Goal: Transaction & Acquisition: Purchase product/service

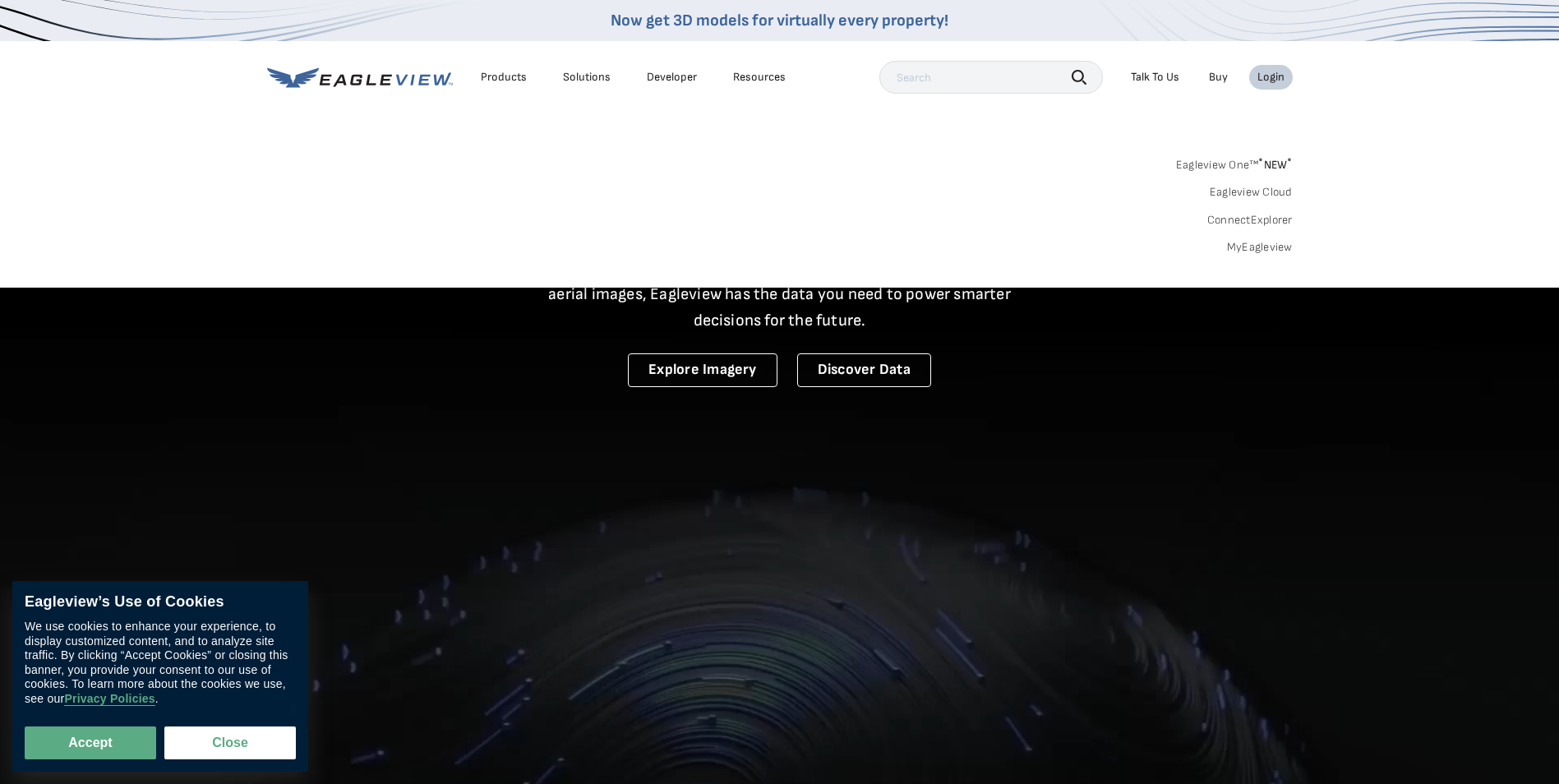
click at [1271, 250] on link "MyEagleview" at bounding box center [1260, 247] width 66 height 15
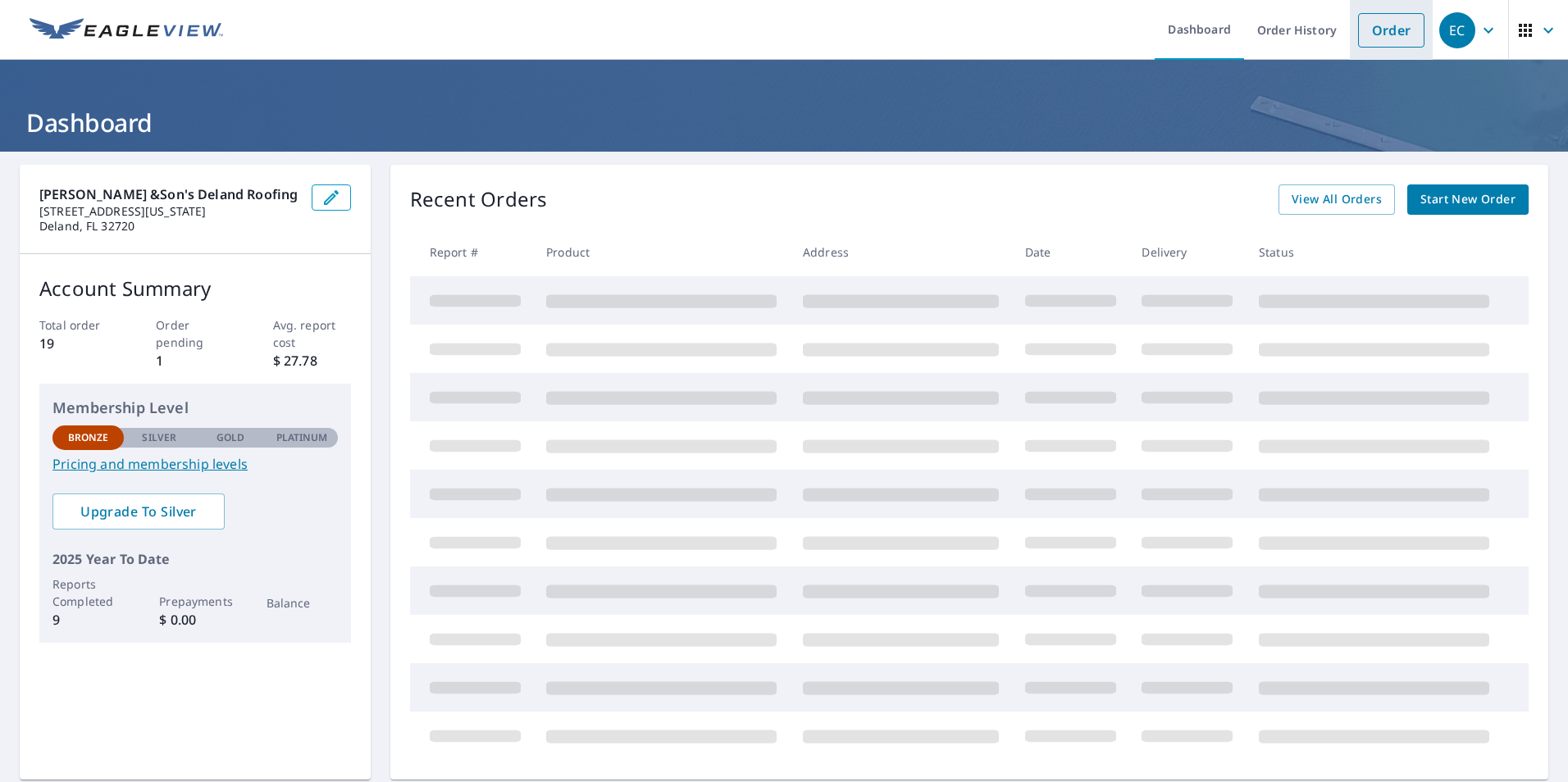
click at [1372, 34] on link "Order" at bounding box center [1390, 30] width 66 height 35
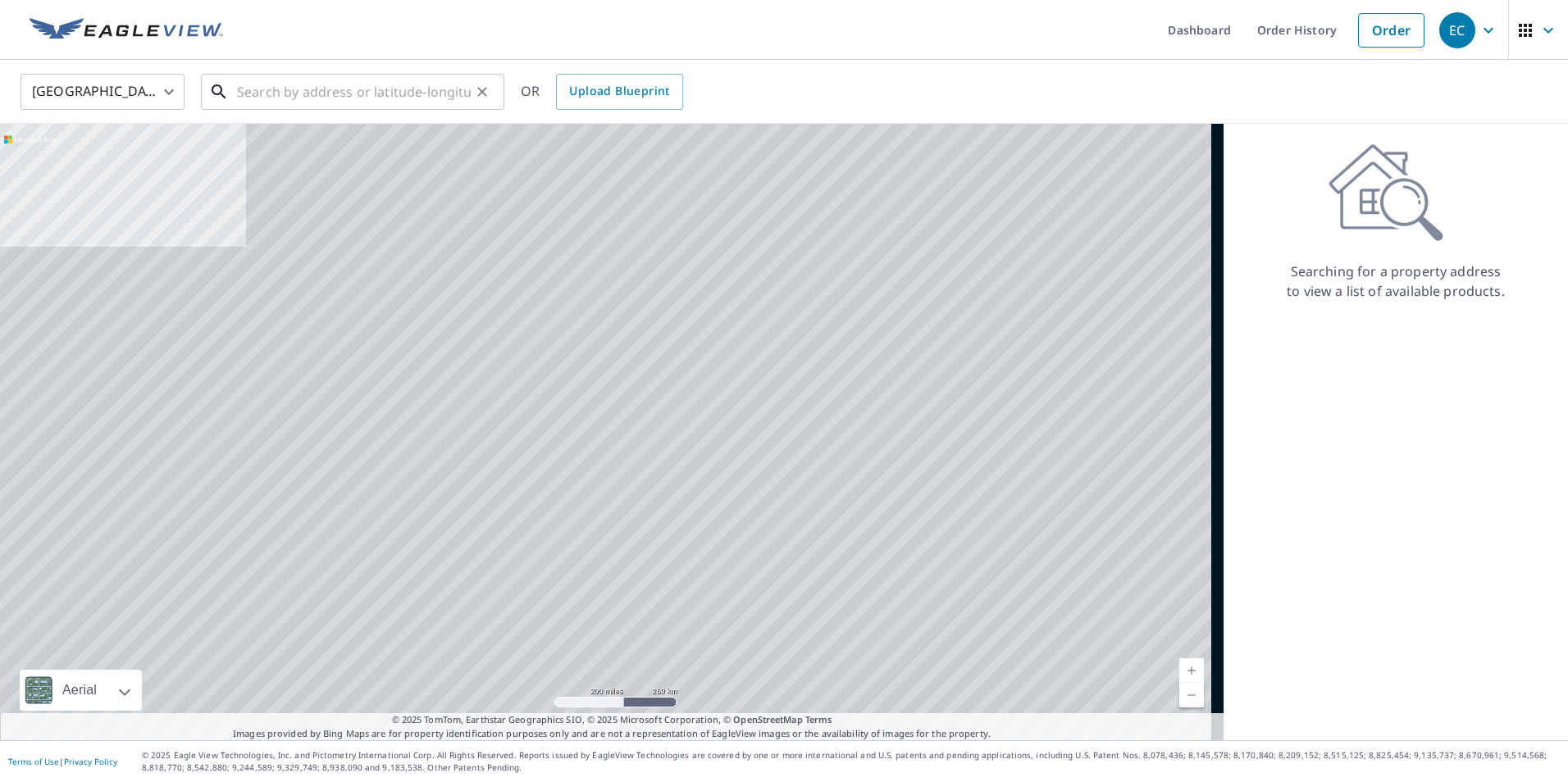
click at [303, 87] on input "text" at bounding box center [353, 92] width 234 height 46
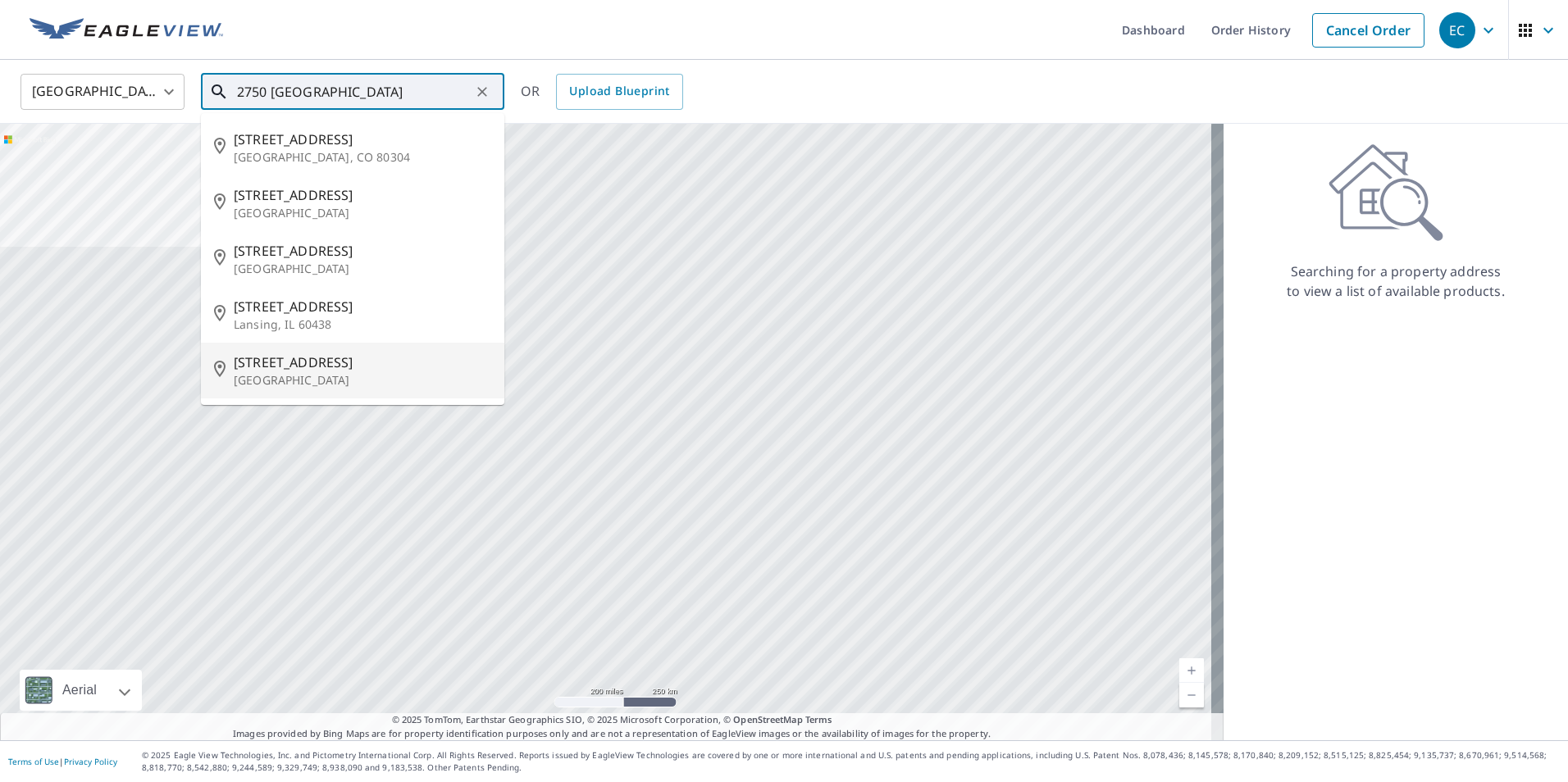
click at [275, 380] on p "[GEOGRAPHIC_DATA]" at bounding box center [362, 381] width 258 height 16
type input "[STREET_ADDRESS]"
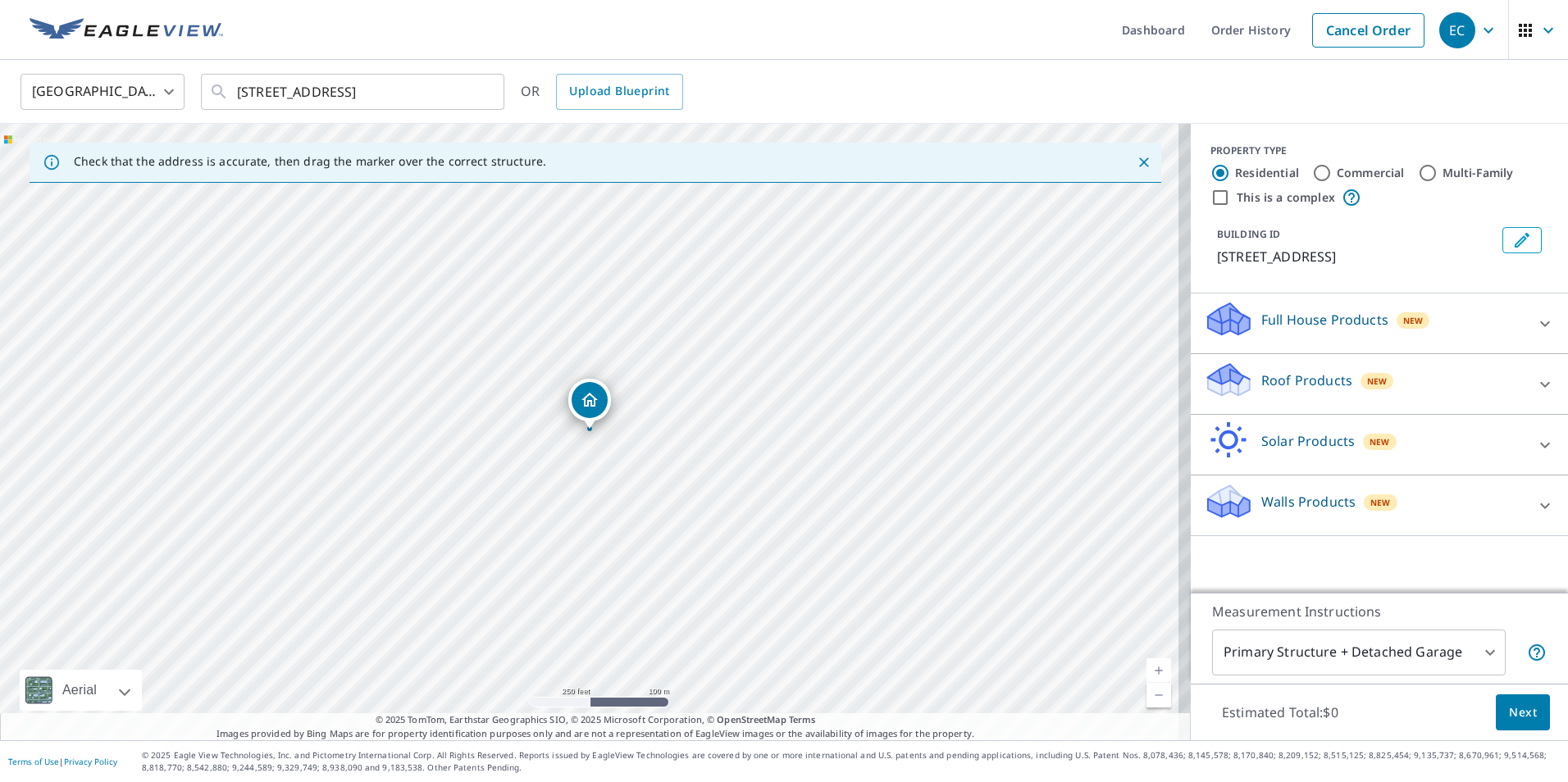
click at [1245, 402] on div "Roof Products New" at bounding box center [1364, 383] width 321 height 46
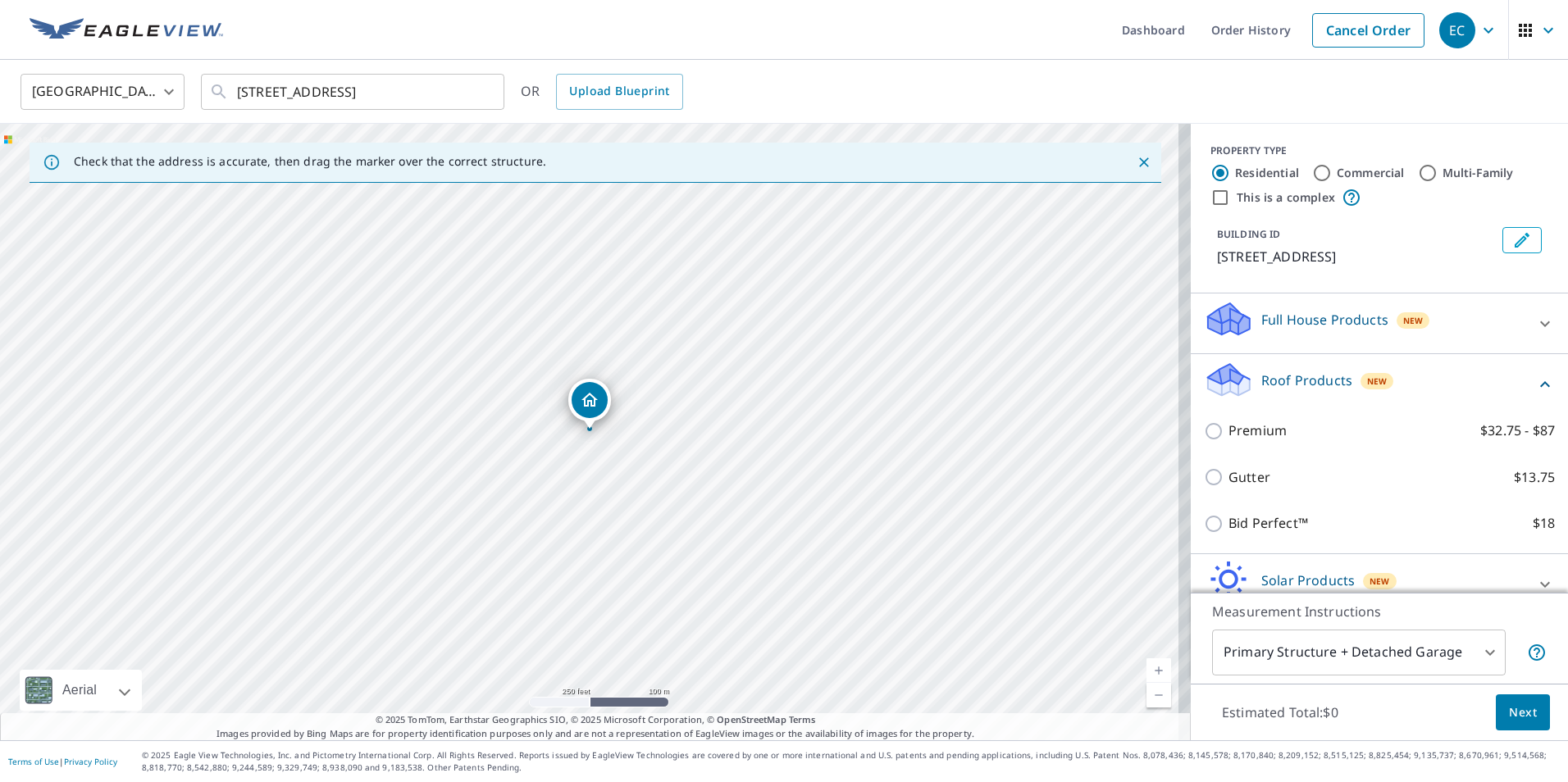
scroll to position [82, 0]
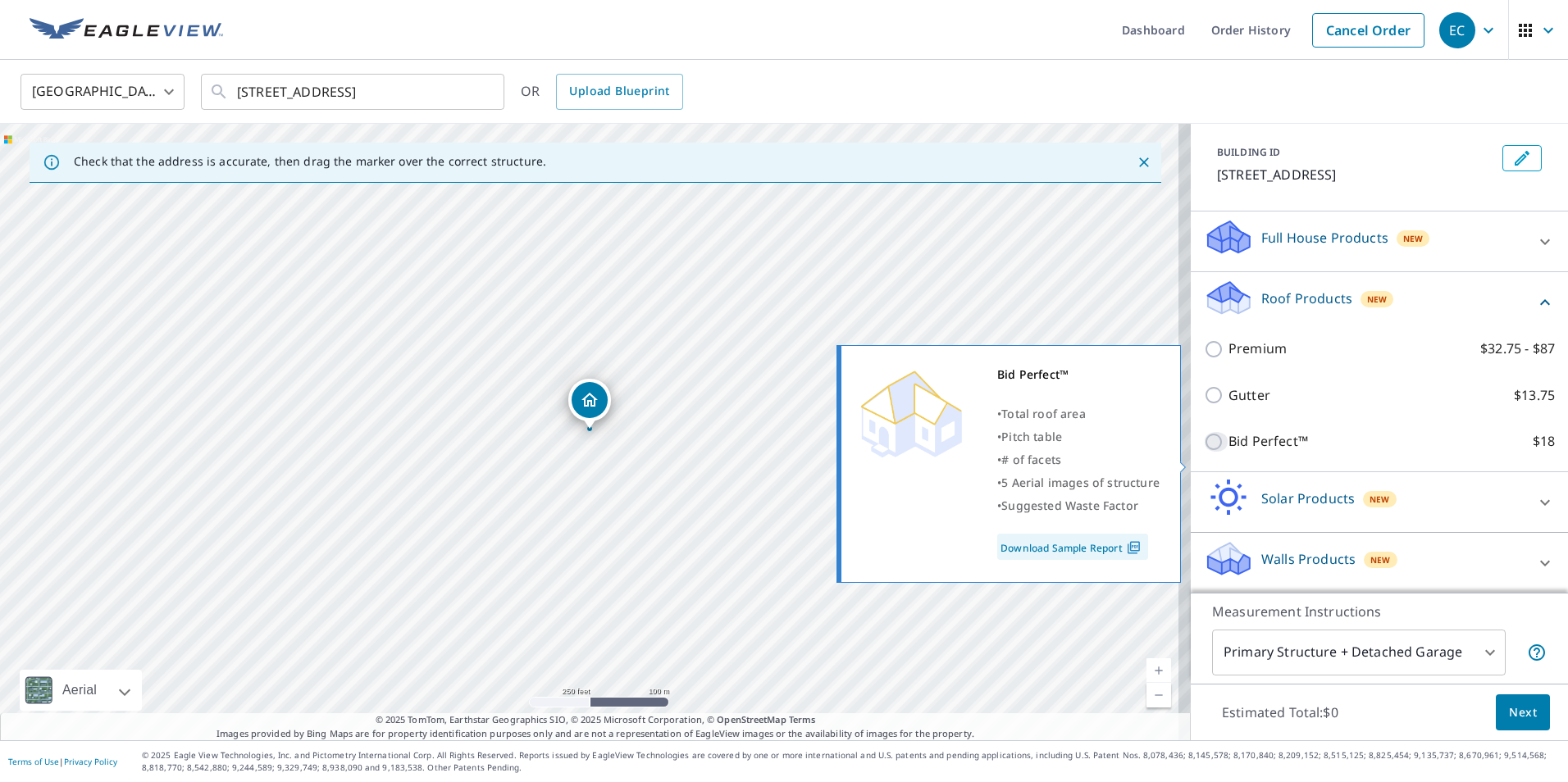
click at [1204, 452] on input "Bid Perfect™ $18" at bounding box center [1216, 442] width 25 height 20
checkbox input "true"
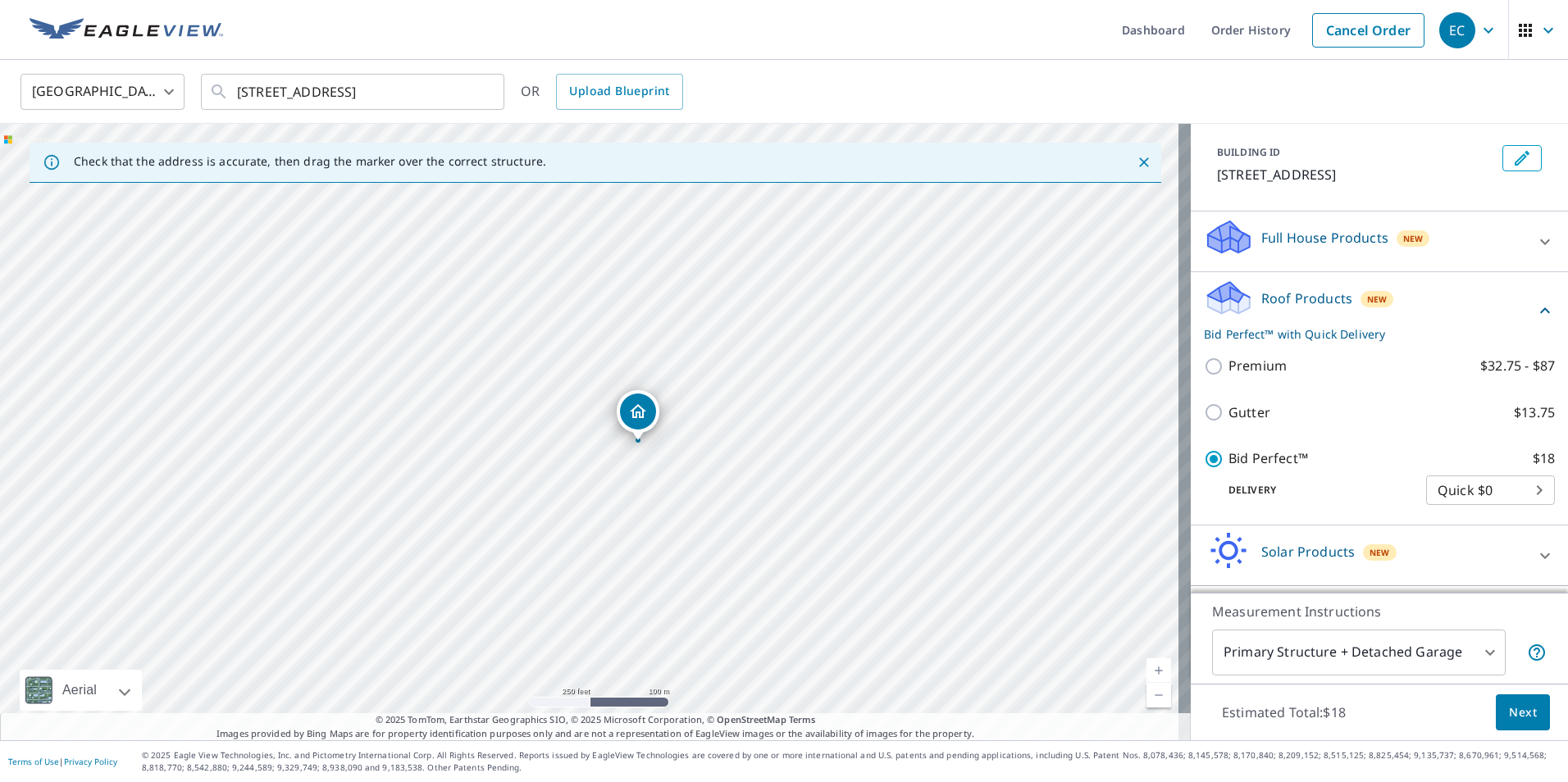
scroll to position [156, 0]
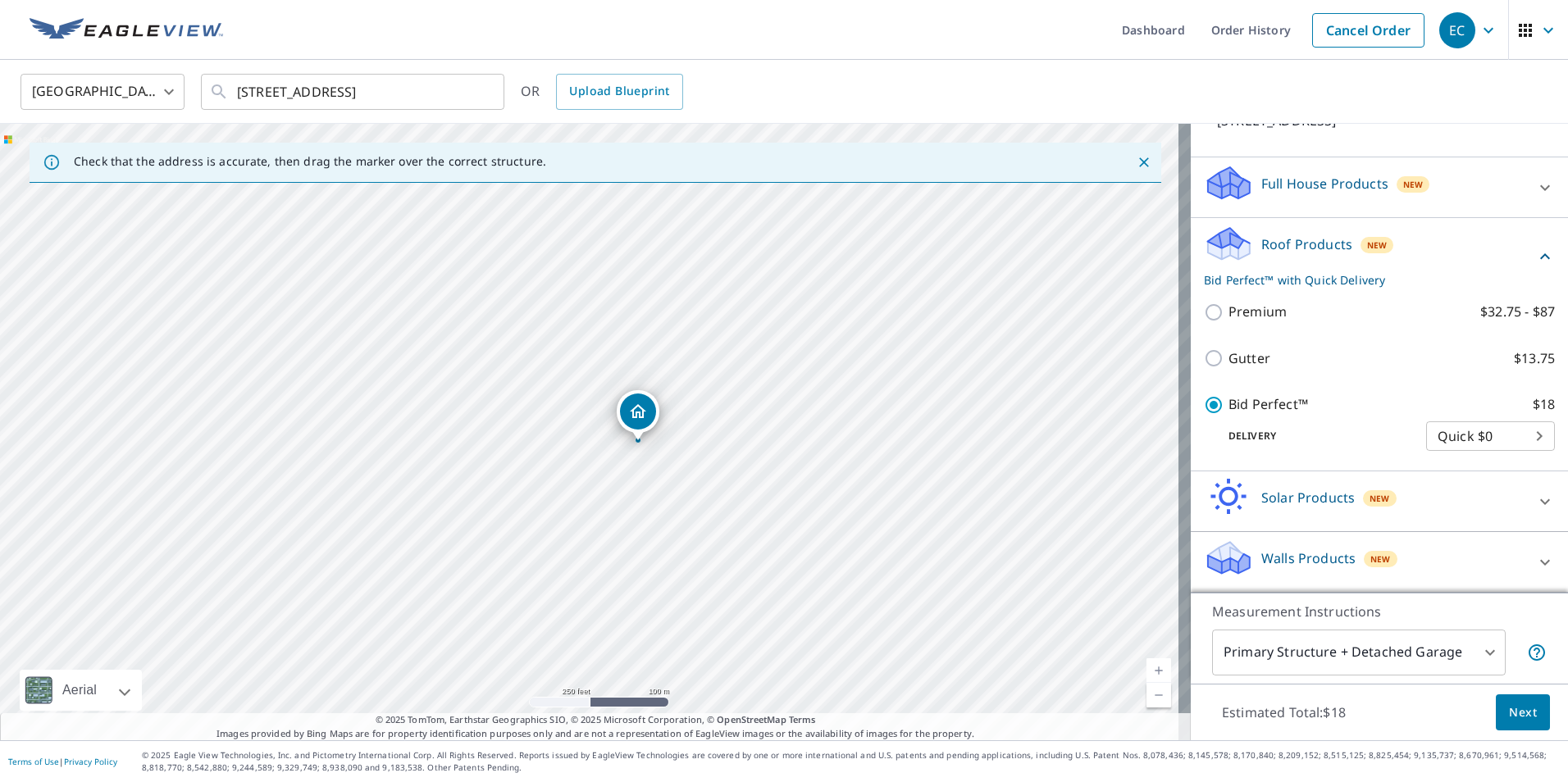
click at [1514, 716] on span "Next" at bounding box center [1522, 713] width 28 height 21
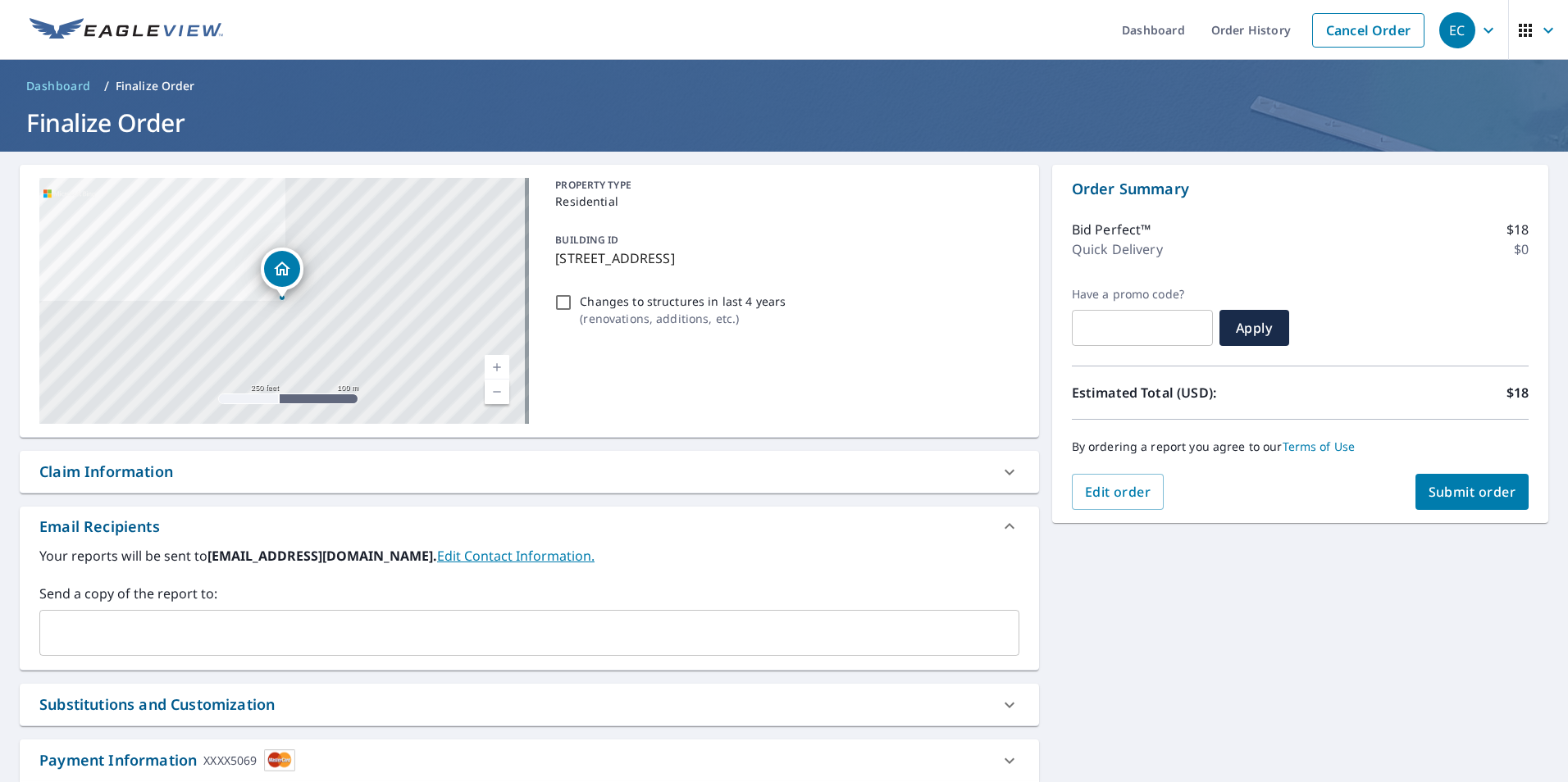
click at [1451, 493] on span "Submit order" at bounding box center [1472, 492] width 87 height 18
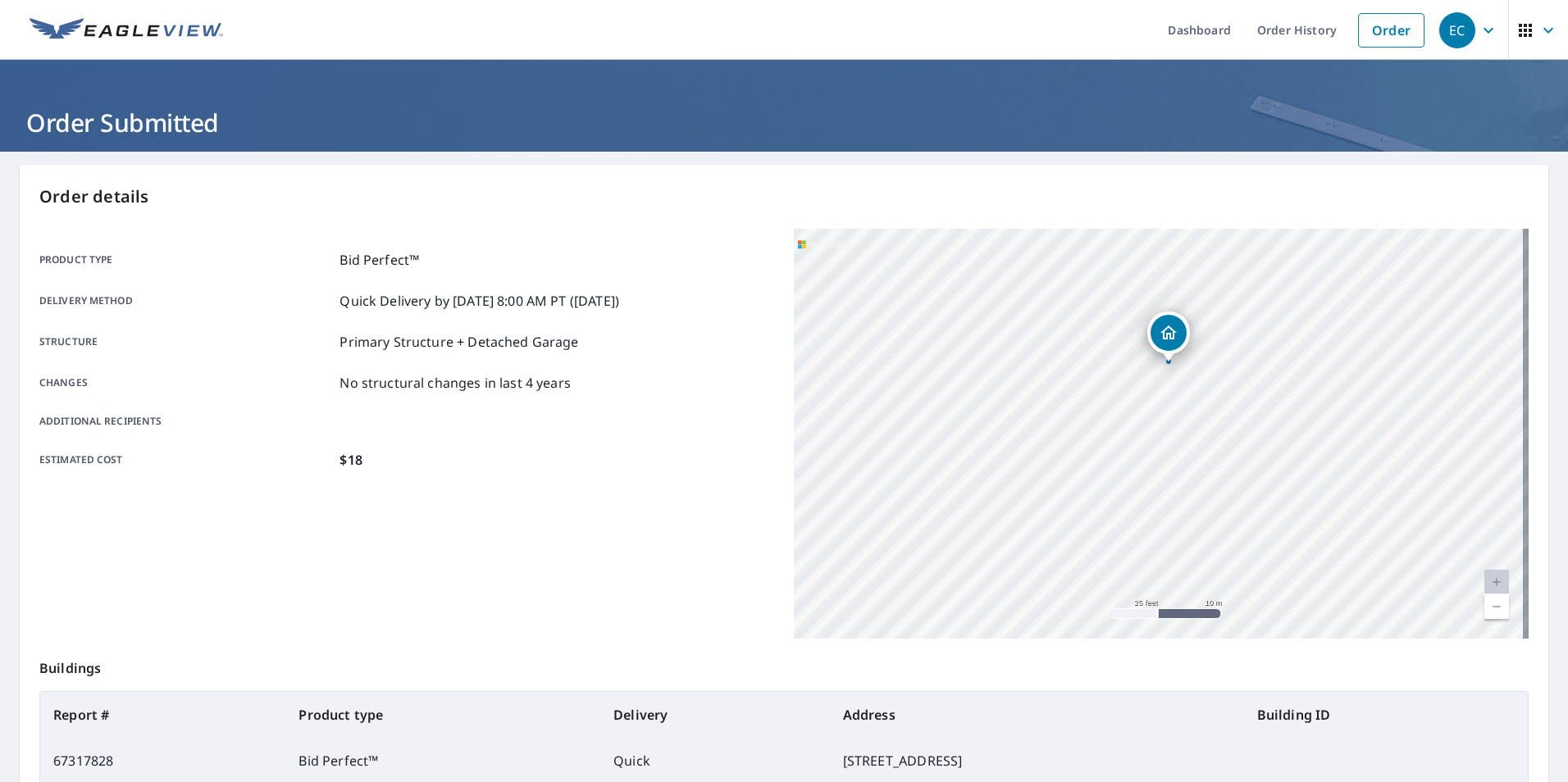
click at [1221, 374] on div "[STREET_ADDRESS]" at bounding box center [1161, 433] width 735 height 410
click at [1538, 32] on icon "button" at bounding box center [1548, 31] width 20 height 20
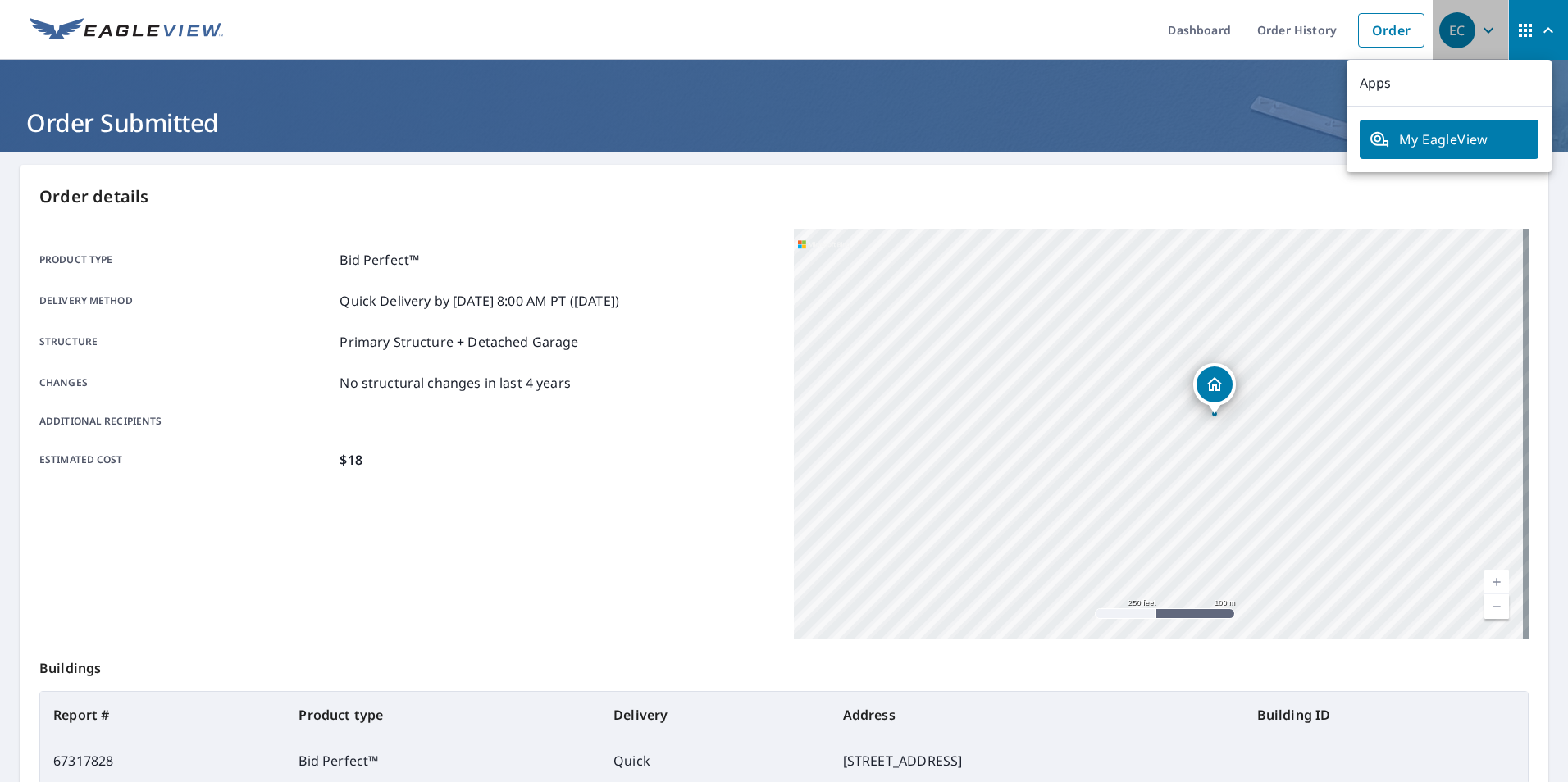
click at [1479, 34] on icon "button" at bounding box center [1489, 31] width 20 height 20
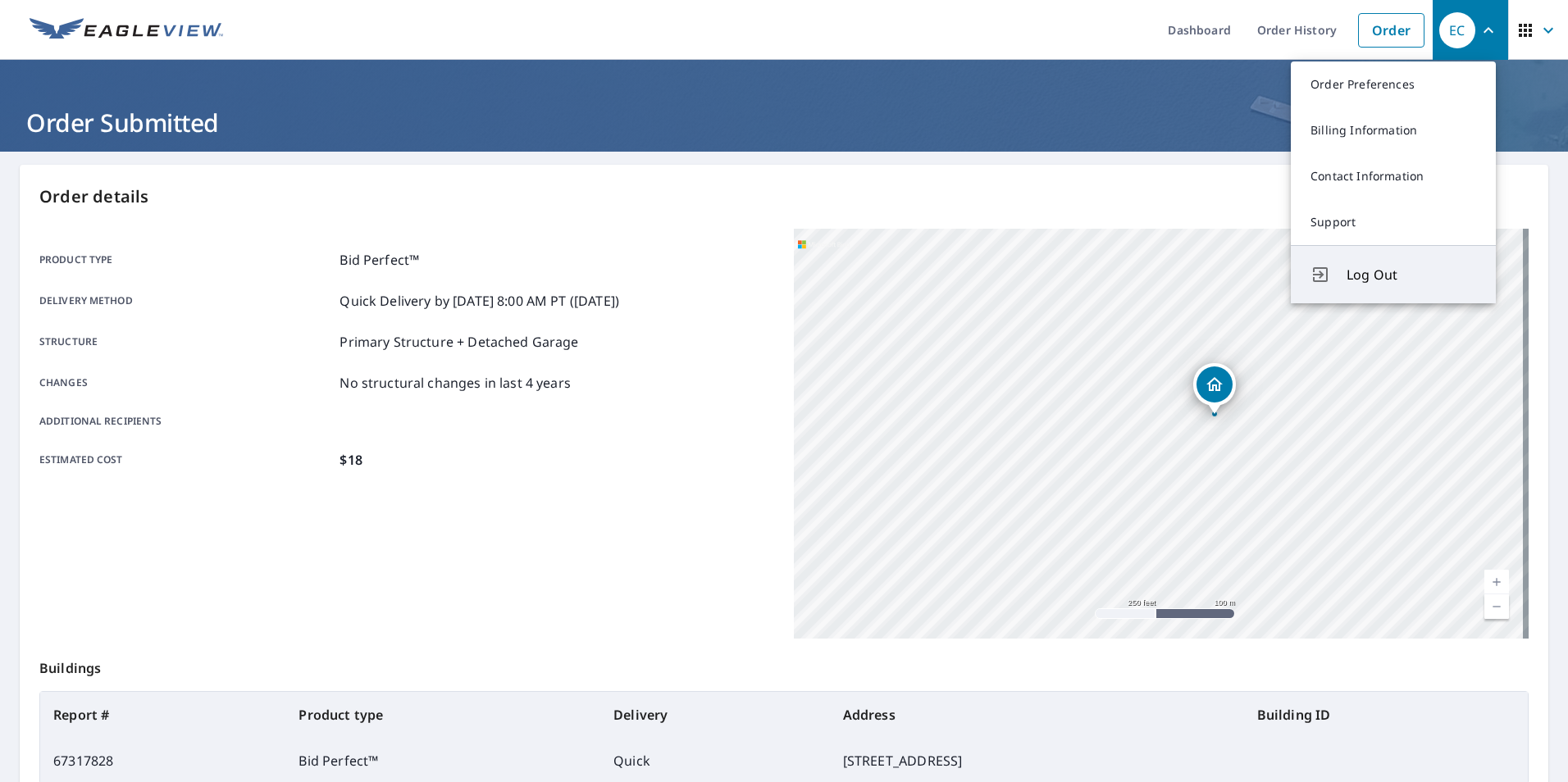
click at [1367, 277] on span "Log Out" at bounding box center [1411, 275] width 129 height 20
